Goal: Transaction & Acquisition: Download file/media

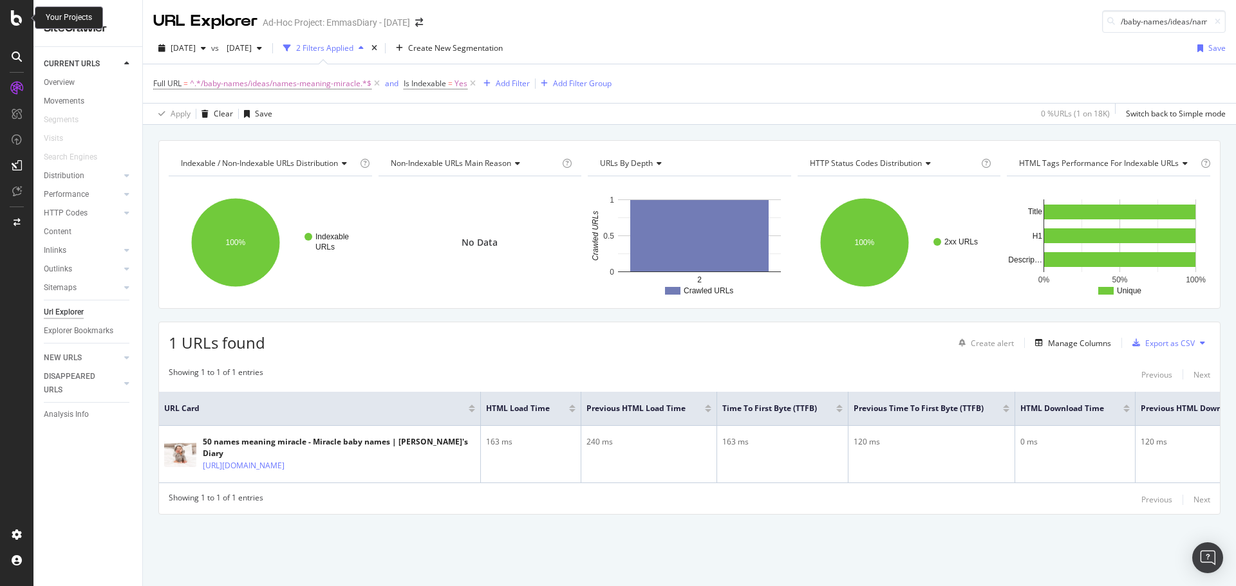
click at [20, 25] on icon at bounding box center [17, 17] width 12 height 15
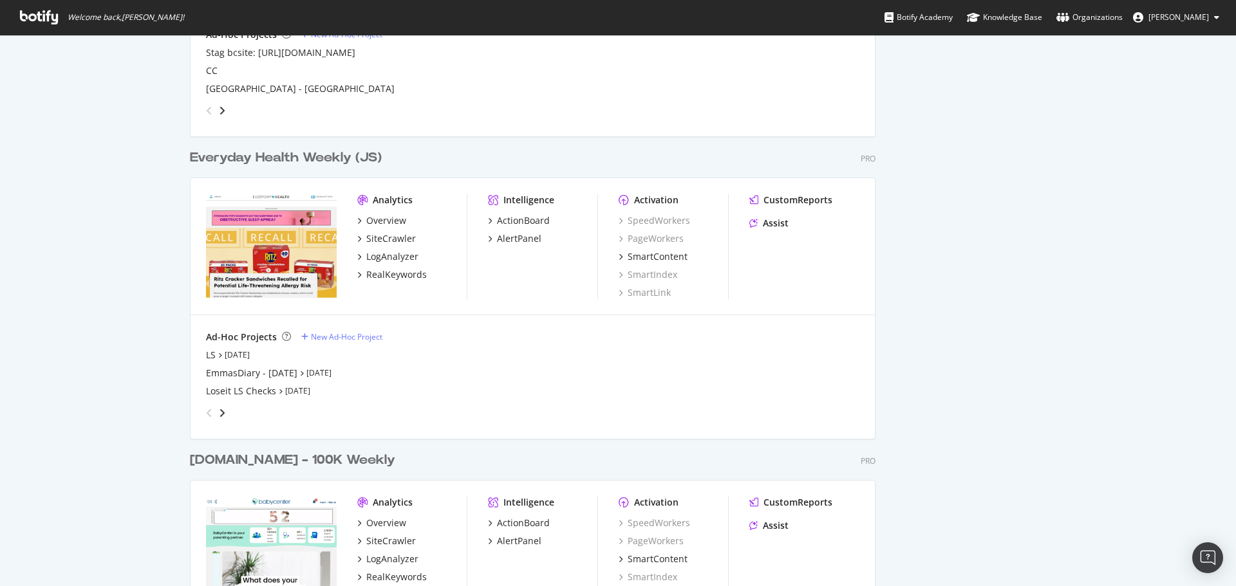
scroll to position [1416, 0]
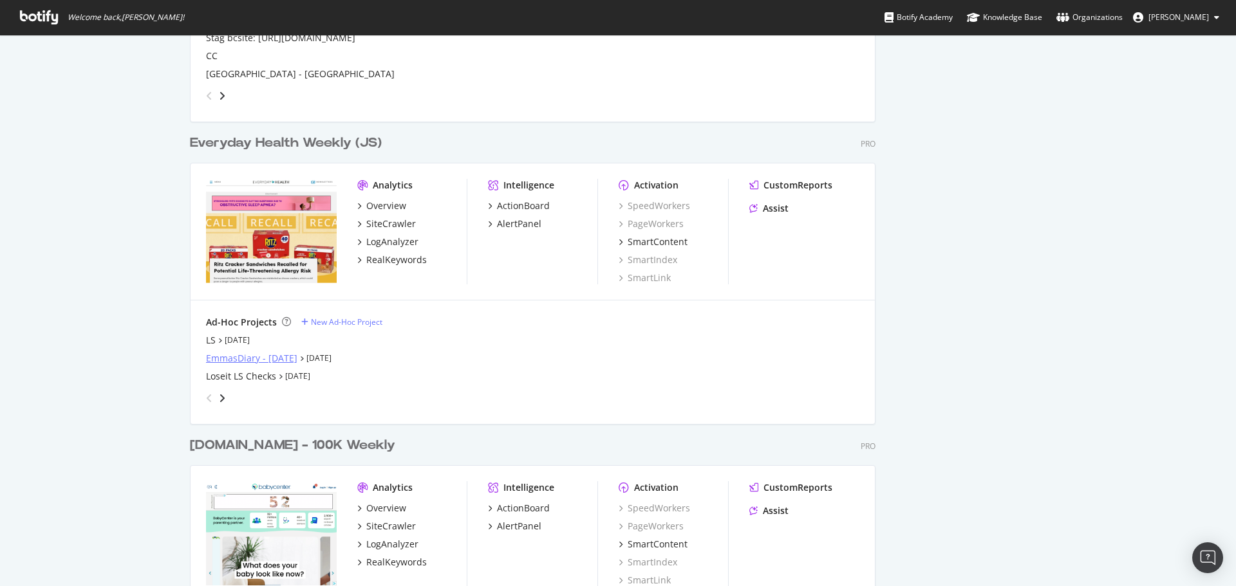
click at [272, 359] on div "EmmasDiary - [DATE]" at bounding box center [251, 358] width 91 height 13
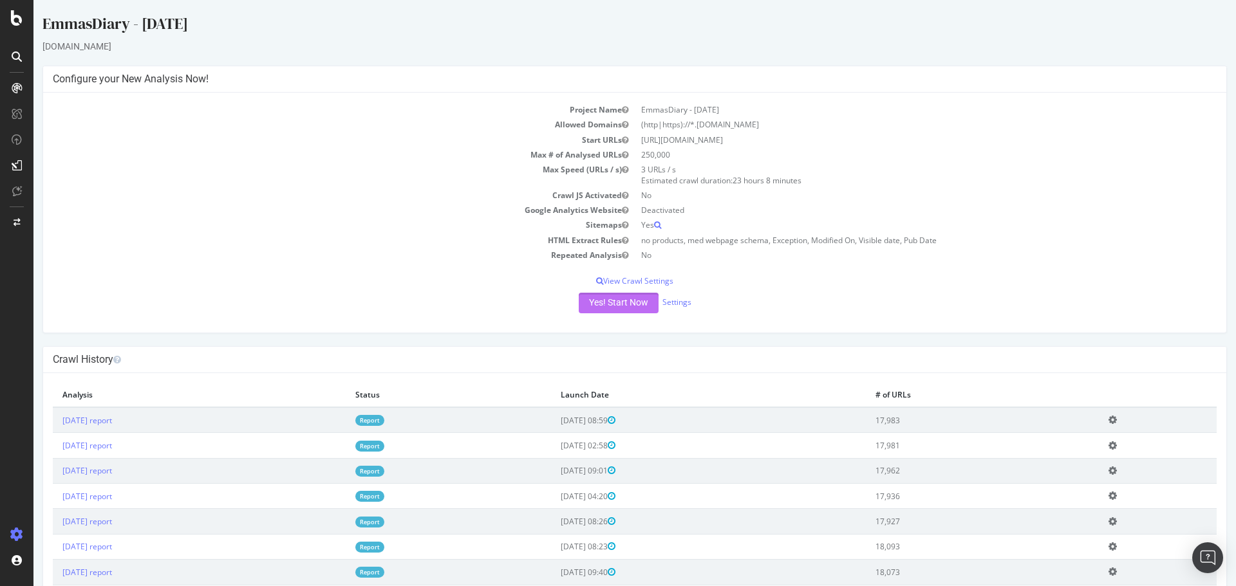
click at [617, 306] on button "Yes! Start Now" at bounding box center [619, 303] width 80 height 21
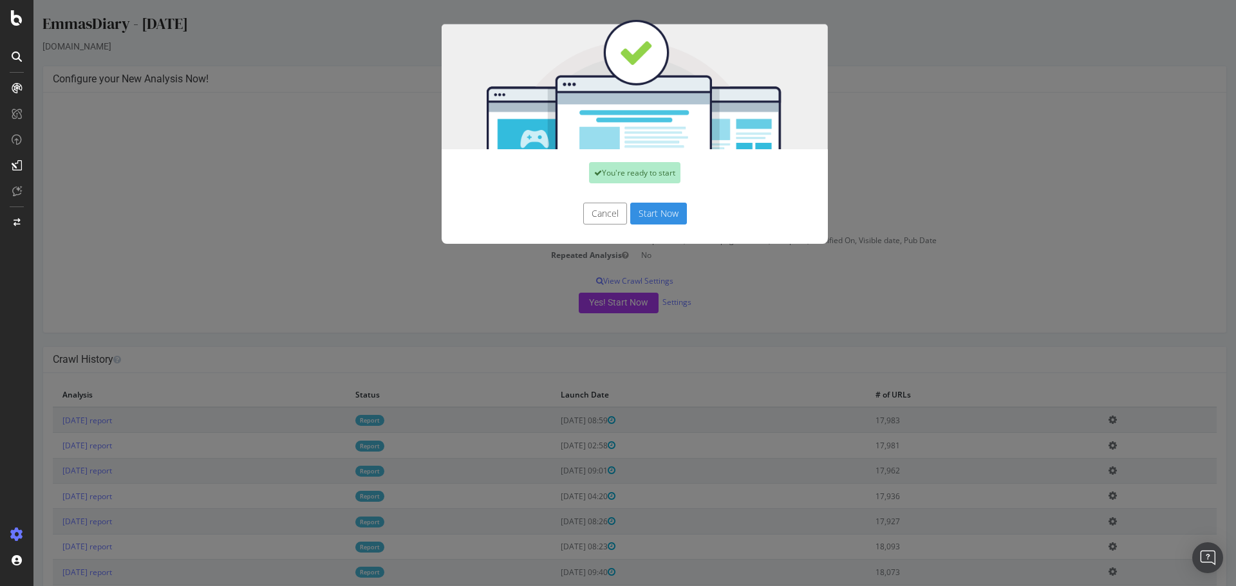
click at [657, 207] on button "Start Now" at bounding box center [658, 214] width 57 height 22
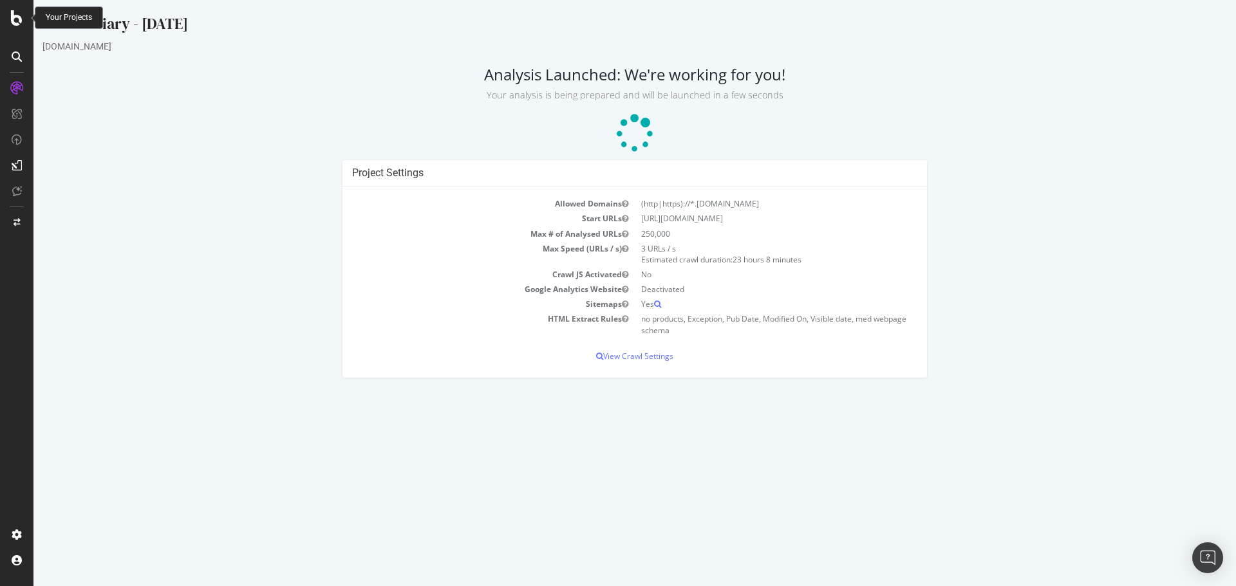
click at [22, 19] on icon at bounding box center [17, 17] width 12 height 15
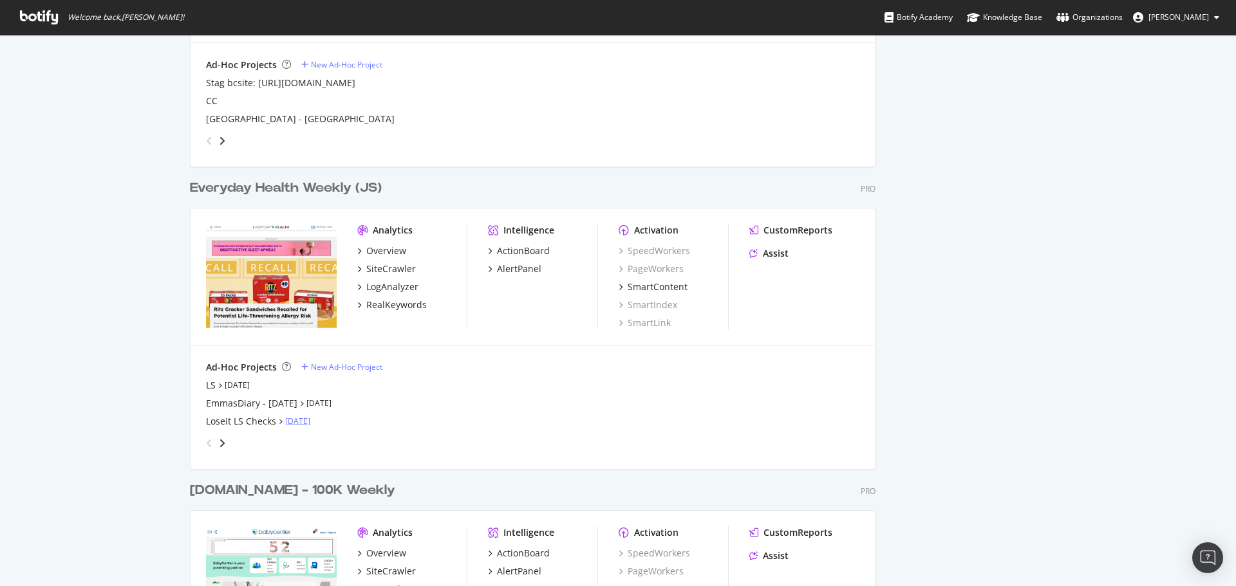
scroll to position [1352, 0]
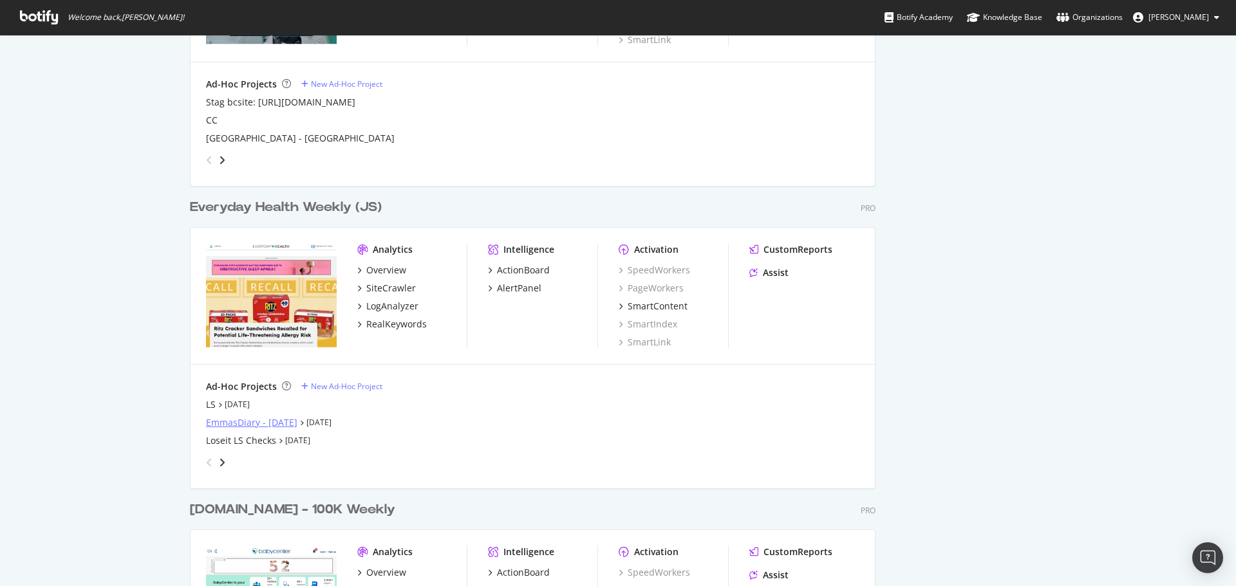
click at [294, 422] on div "EmmasDiary - [DATE]" at bounding box center [251, 423] width 91 height 13
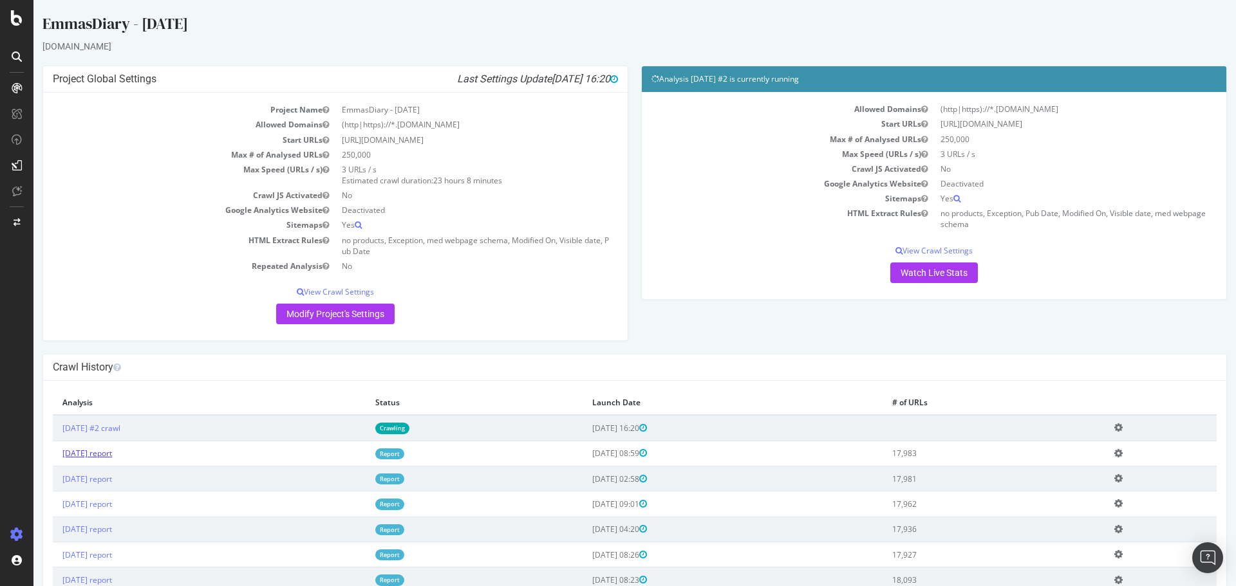
click at [109, 452] on link "[DATE] report" at bounding box center [87, 453] width 50 height 11
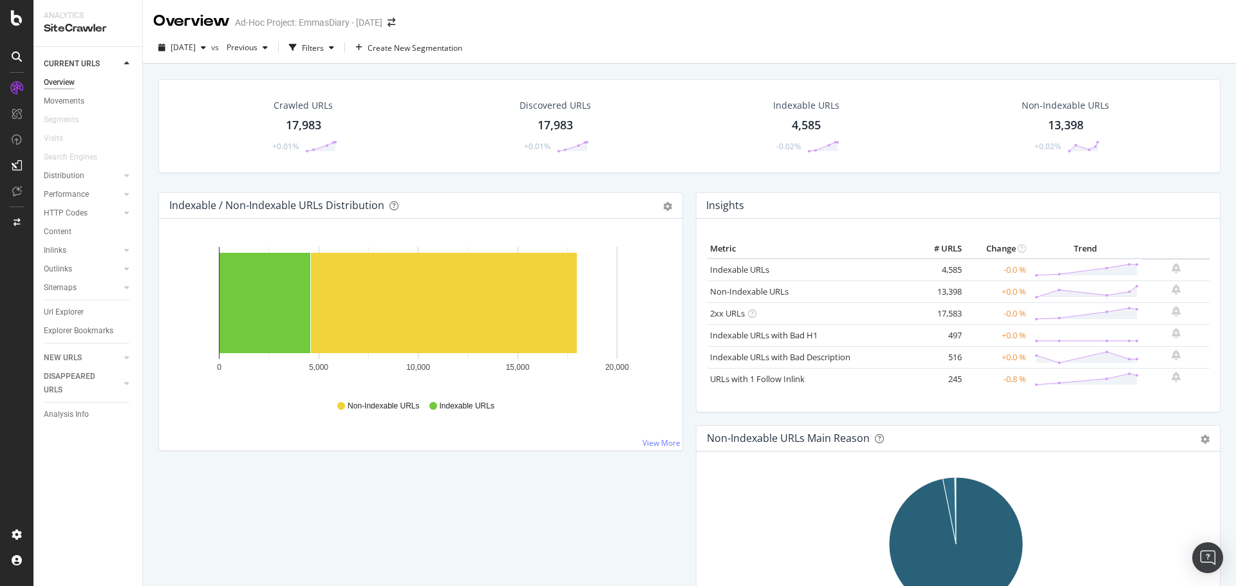
click at [561, 116] on div "Discovered URLs 17,983 +0.01%" at bounding box center [555, 126] width 97 height 67
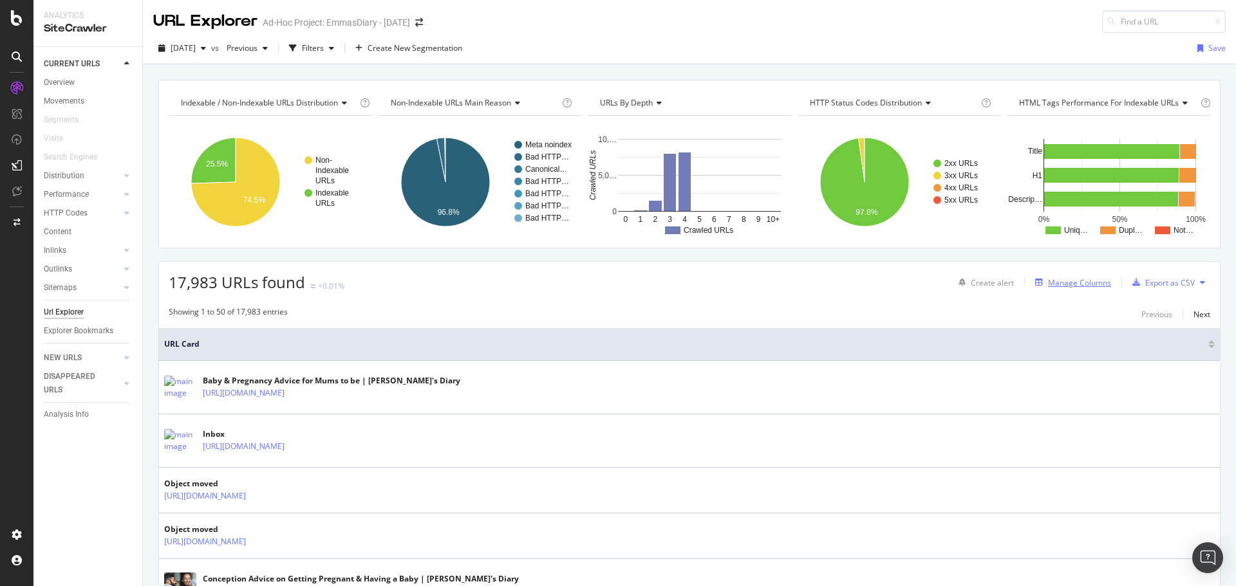
click at [1051, 285] on div "Manage Columns" at bounding box center [1079, 282] width 63 height 11
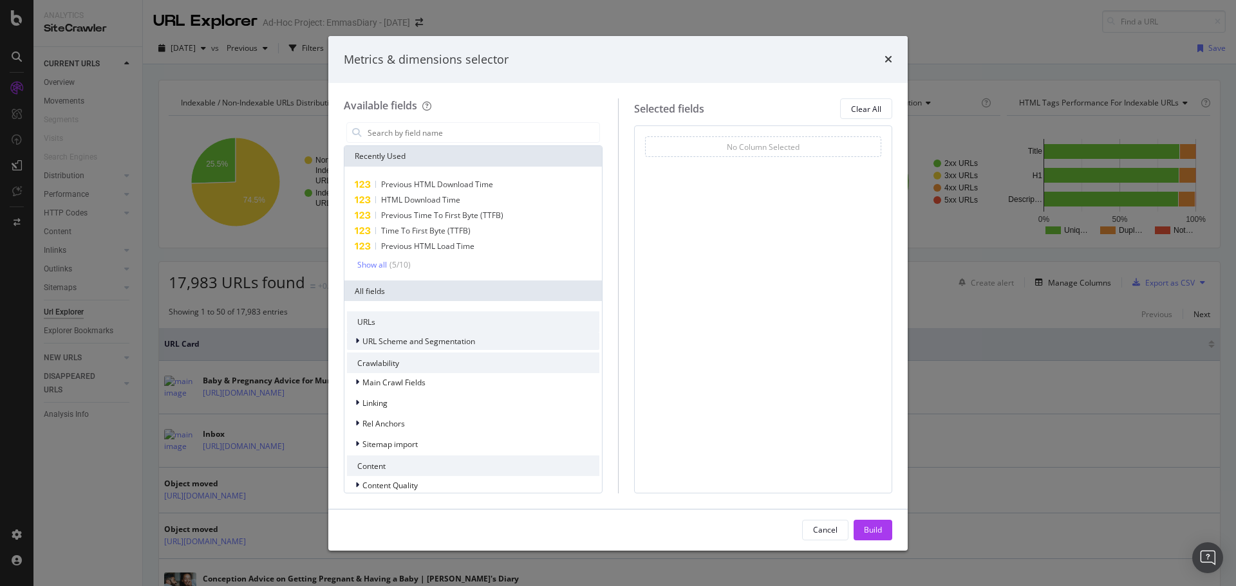
click at [420, 341] on span "URL Scheme and Segmentation" at bounding box center [418, 341] width 113 height 11
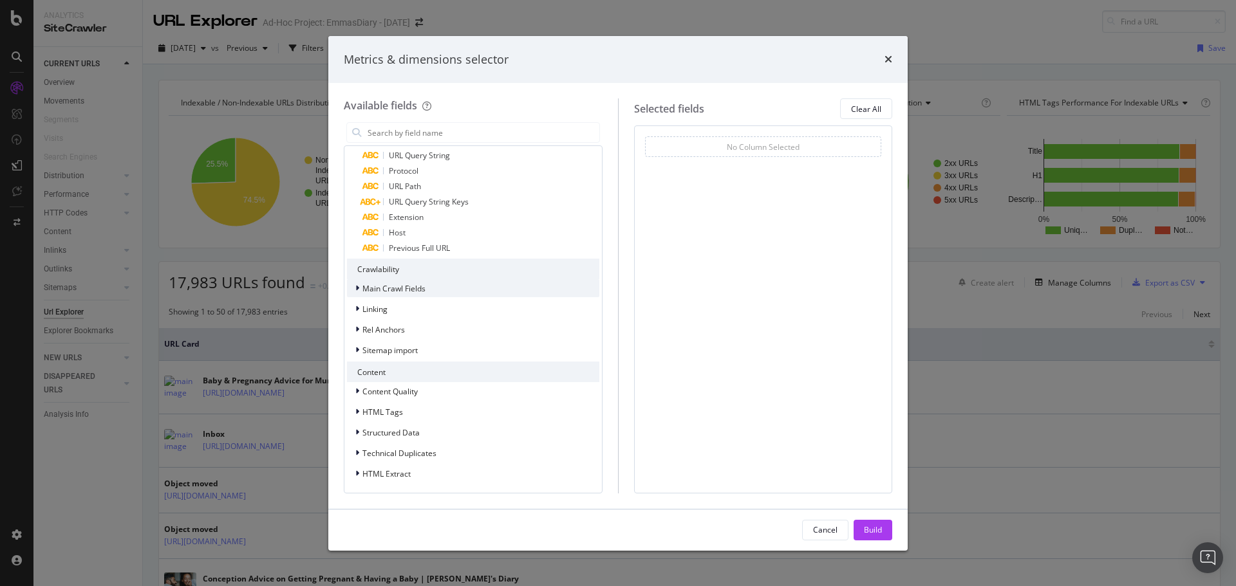
click at [409, 291] on span "Main Crawl Fields" at bounding box center [393, 288] width 63 height 11
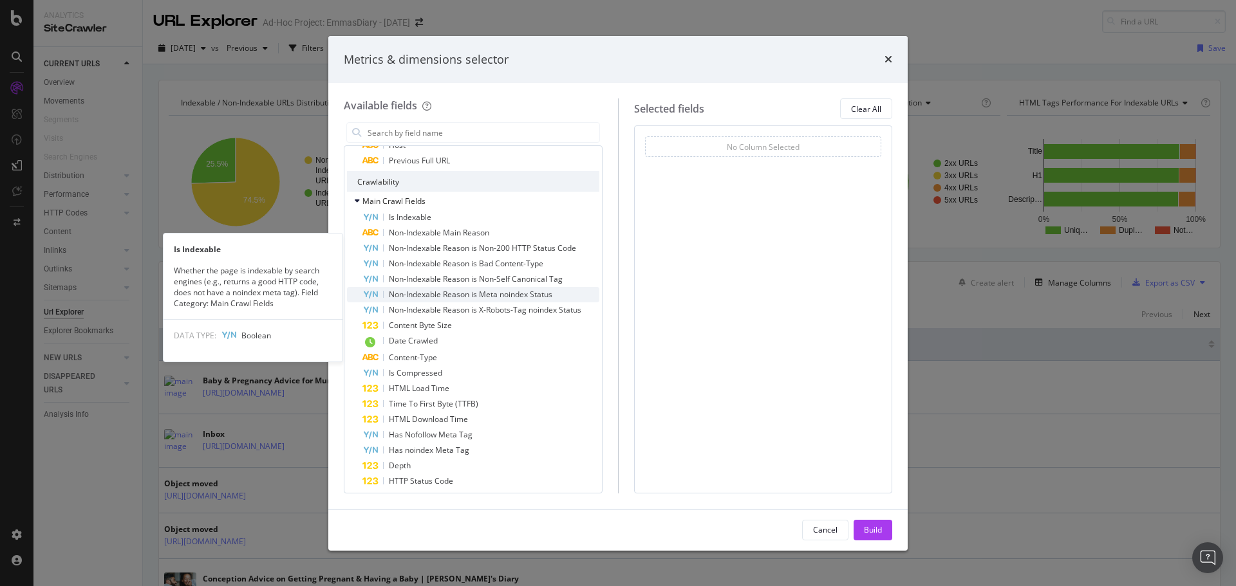
scroll to position [331, 0]
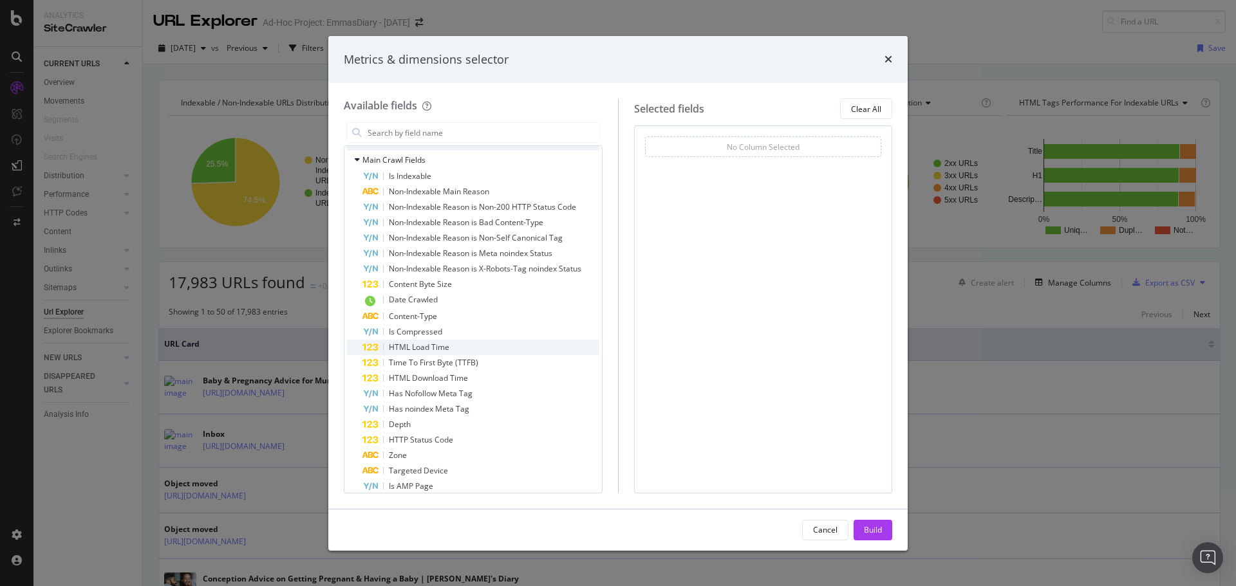
click at [420, 348] on span "HTML Load Time" at bounding box center [419, 347] width 61 height 11
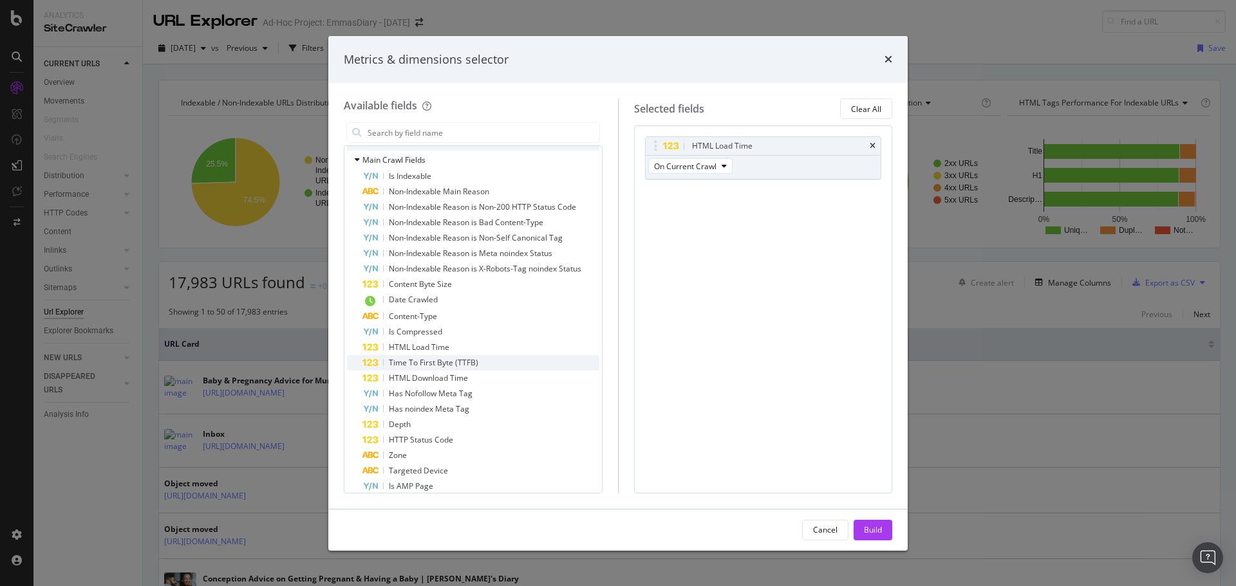
click at [422, 362] on span "Time To First Byte (TTFB)" at bounding box center [433, 362] width 89 height 11
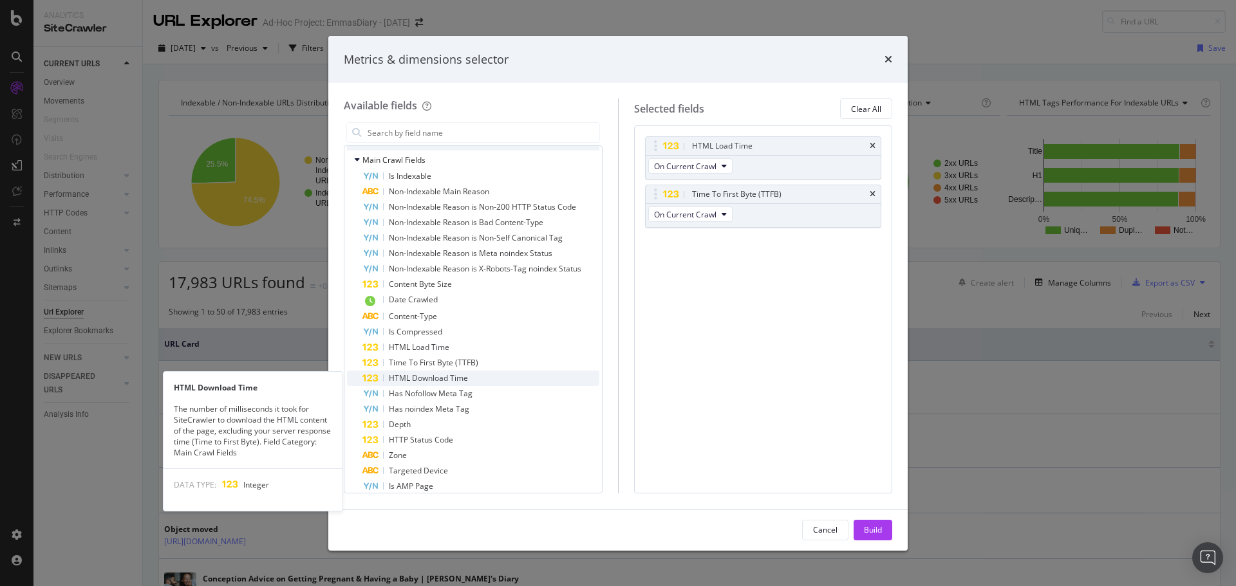
click at [424, 380] on span "HTML Download Time" at bounding box center [428, 378] width 79 height 11
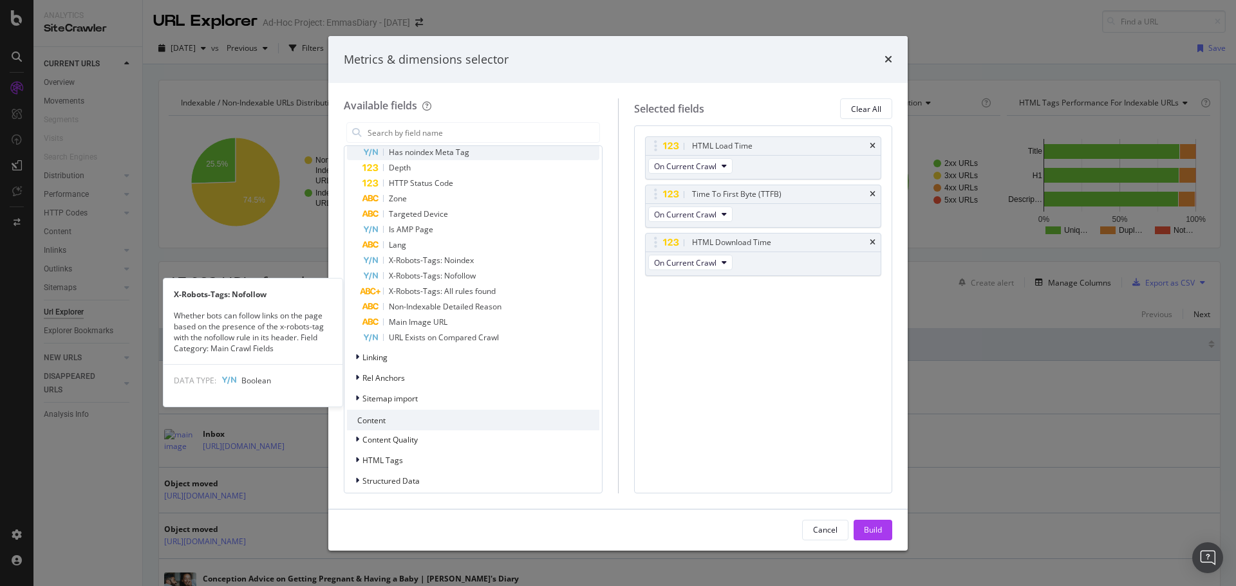
scroll to position [588, 0]
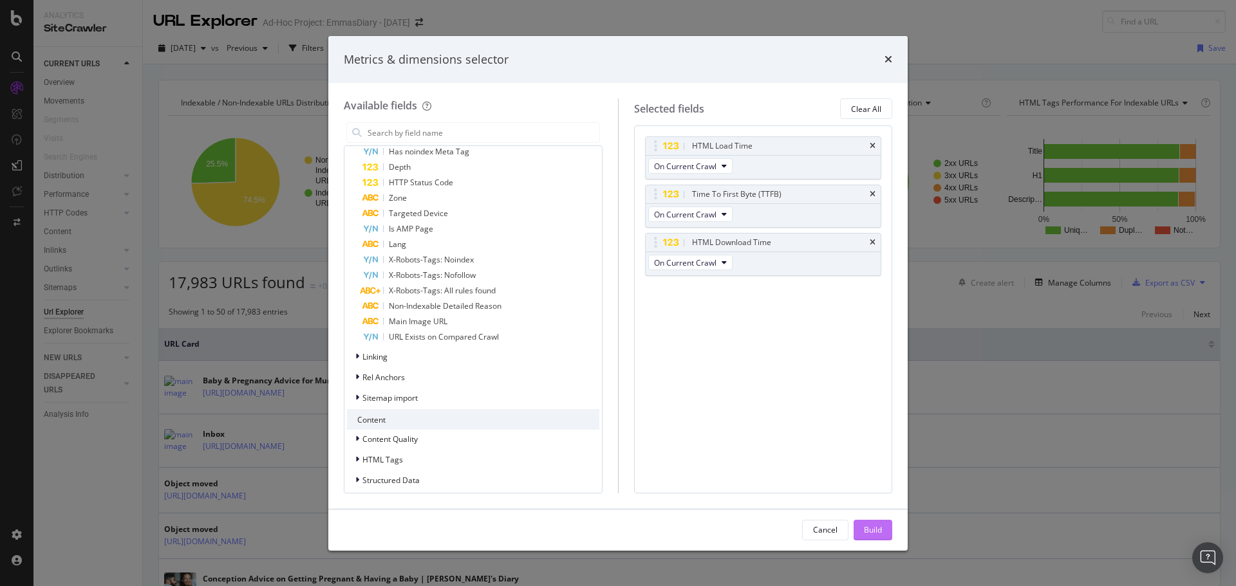
click at [866, 528] on div "Build" at bounding box center [873, 530] width 18 height 11
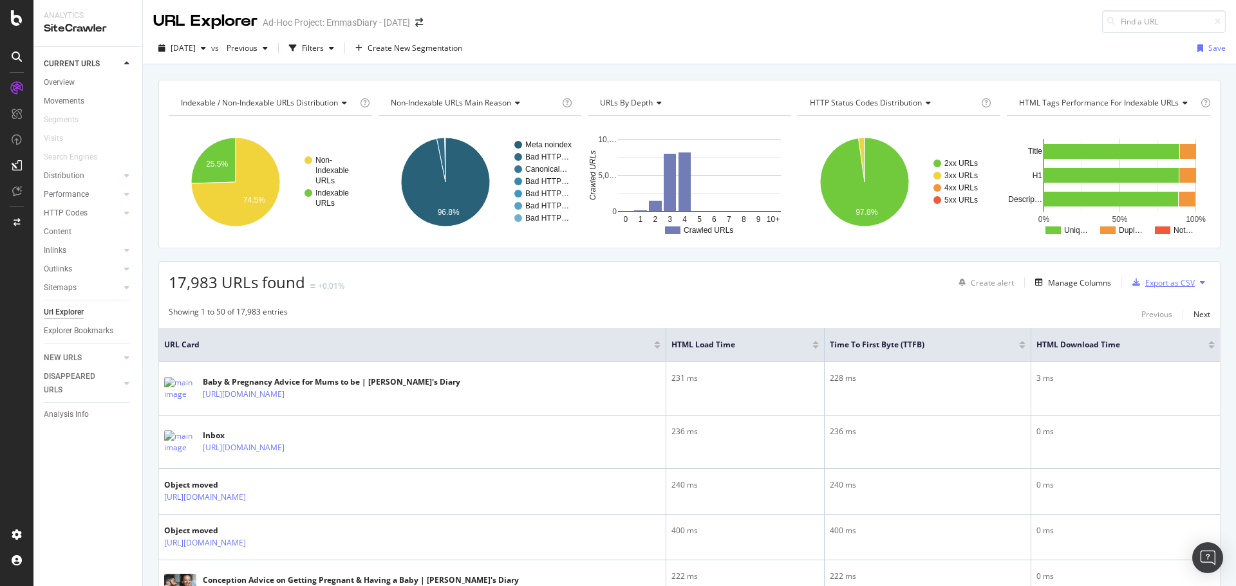
click at [1157, 282] on div "Export as CSV" at bounding box center [1170, 282] width 50 height 11
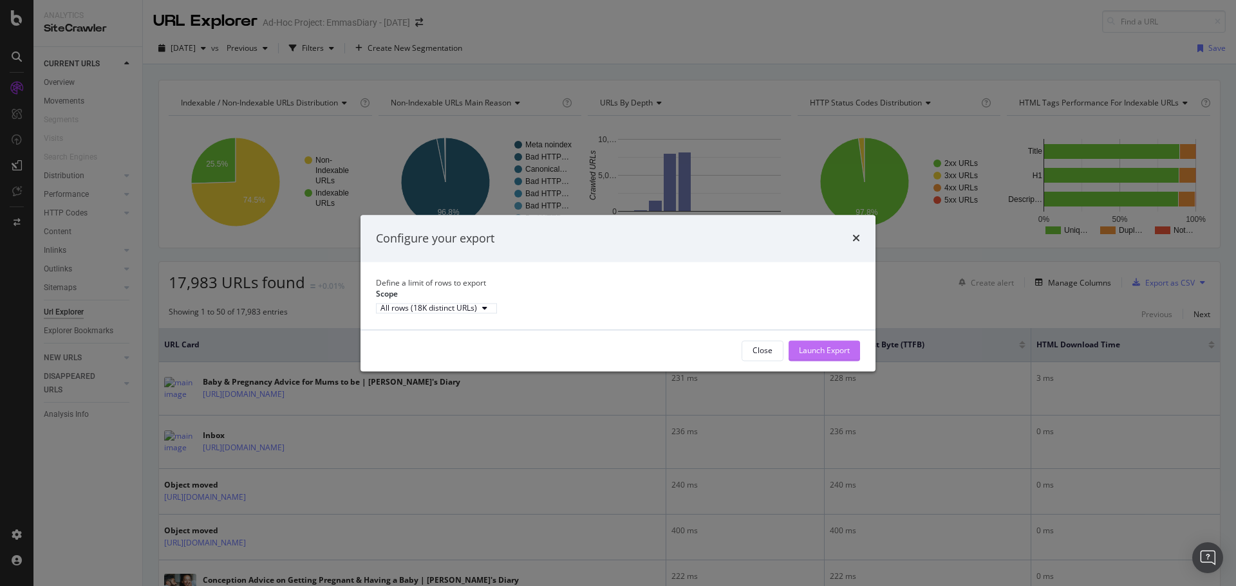
click at [820, 356] on div "Launch Export" at bounding box center [824, 350] width 51 height 11
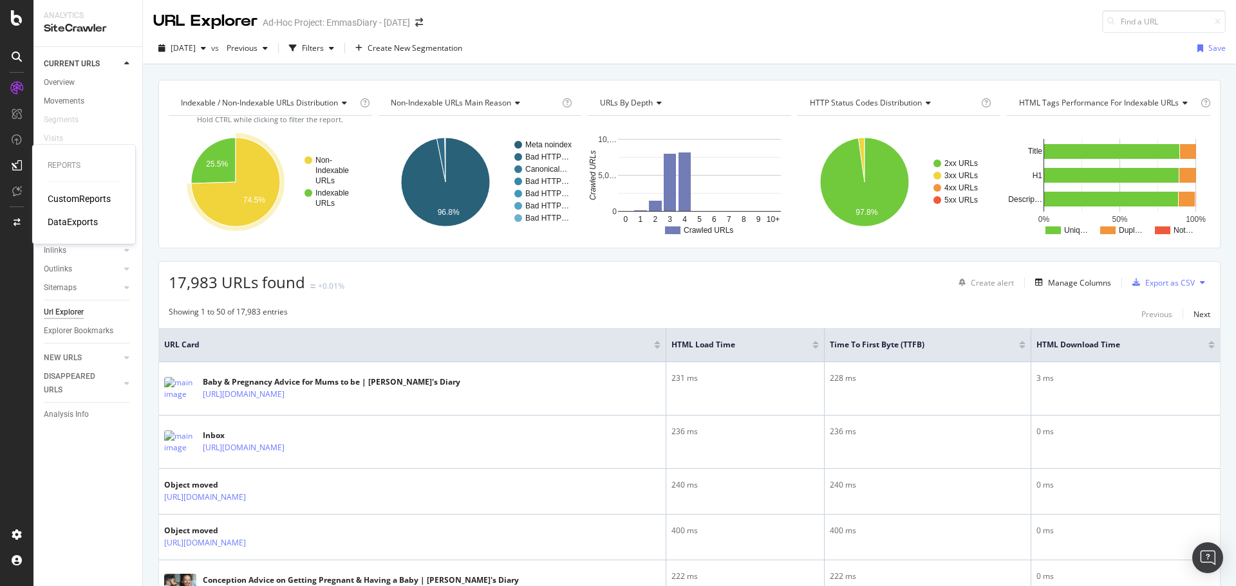
click at [62, 218] on div "DataExports" at bounding box center [73, 222] width 50 height 13
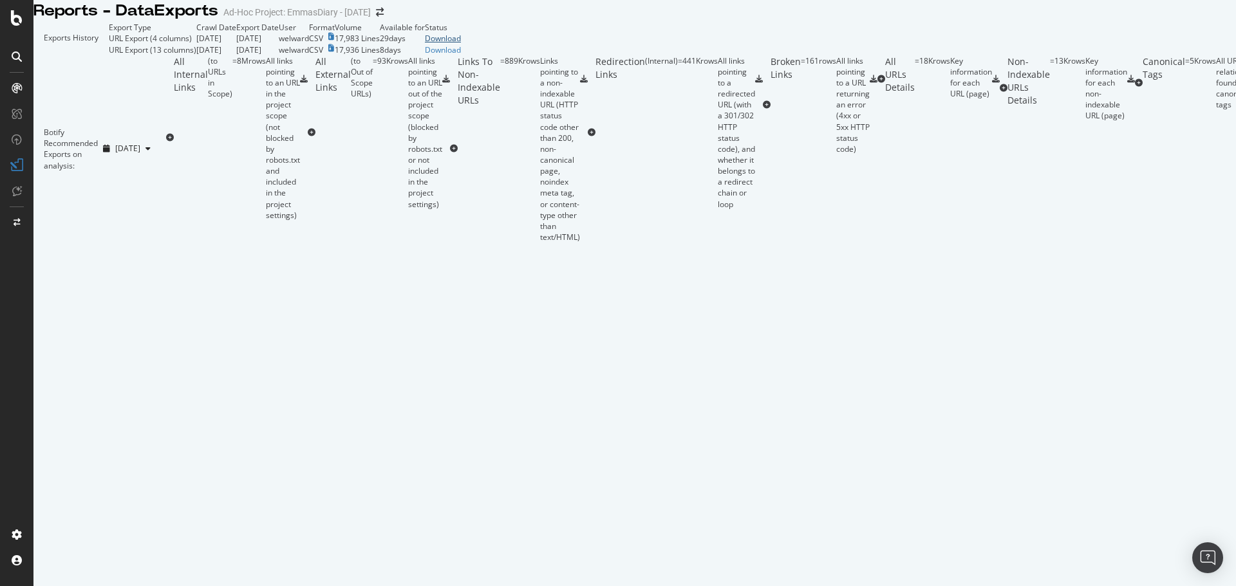
click at [461, 44] on div "Download" at bounding box center [443, 38] width 36 height 11
click at [12, 25] on icon at bounding box center [17, 17] width 12 height 15
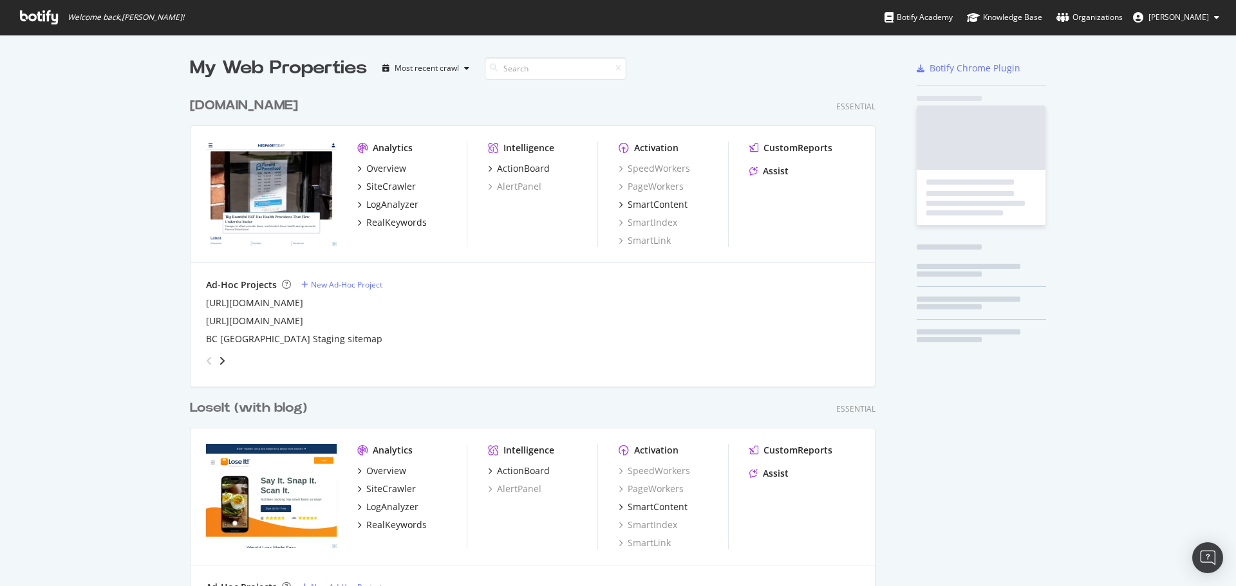
scroll to position [577, 1217]
